Goal: Task Accomplishment & Management: Use online tool/utility

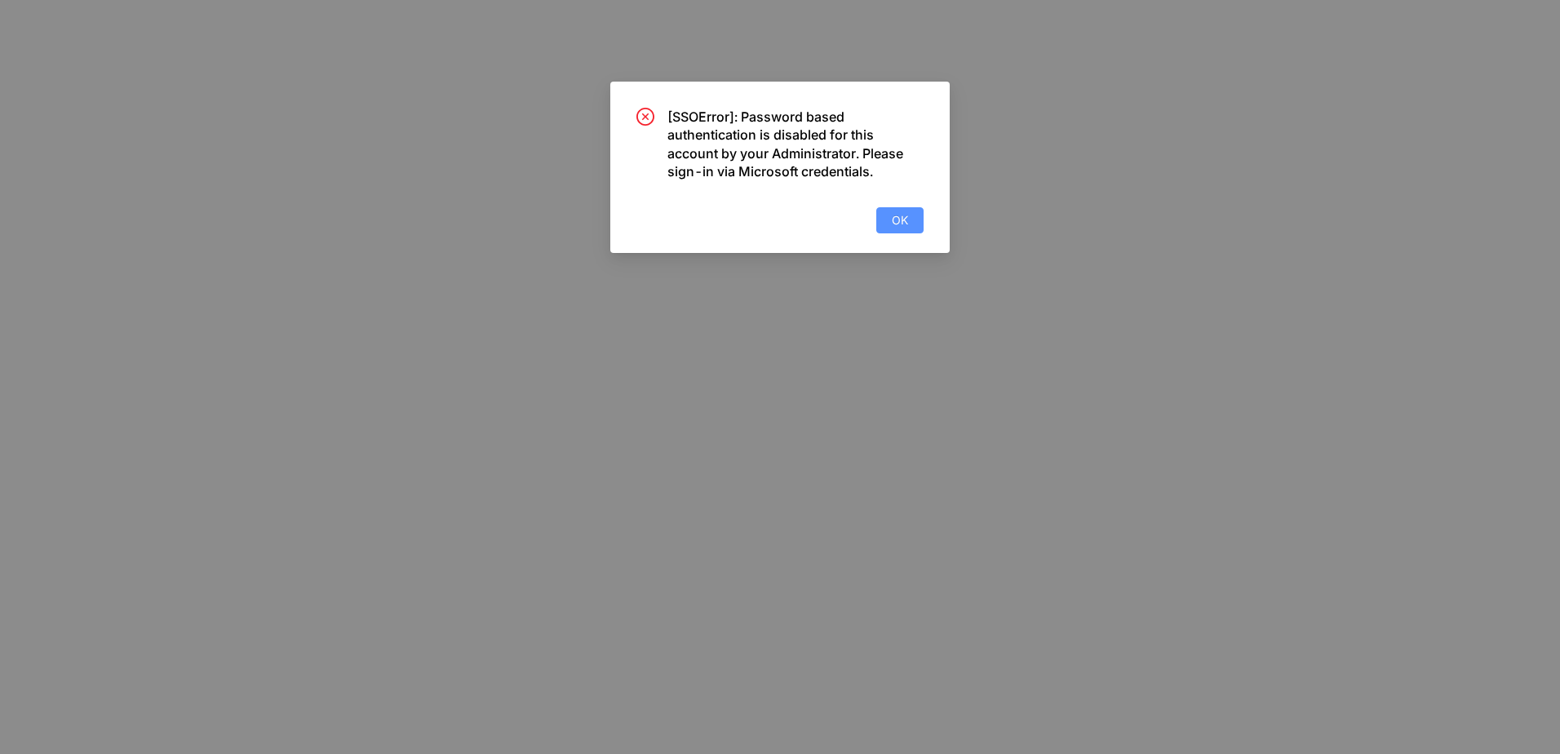
click at [907, 222] on span "OK" at bounding box center [900, 220] width 16 height 18
